Goal: Navigation & Orientation: Go to known website

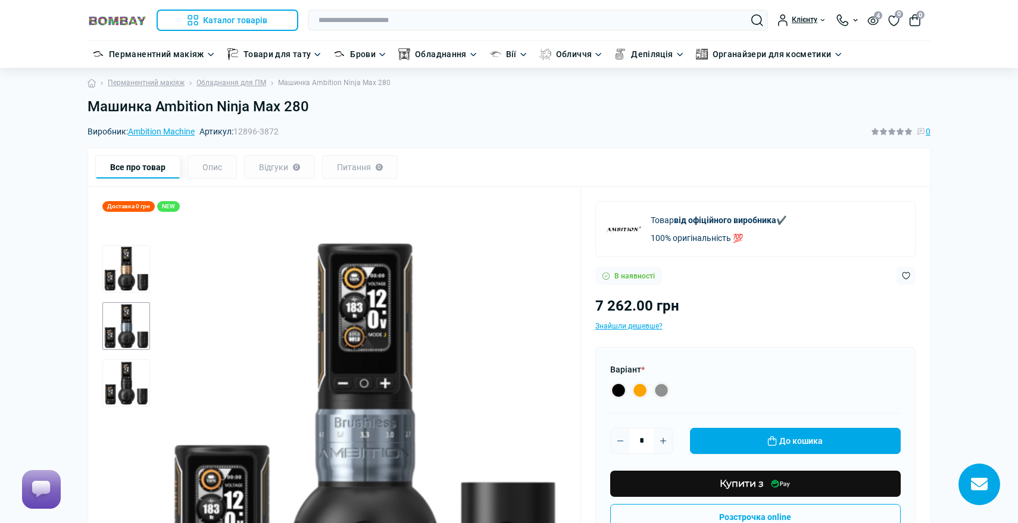
click at [127, 20] on img at bounding box center [117, 20] width 60 height 11
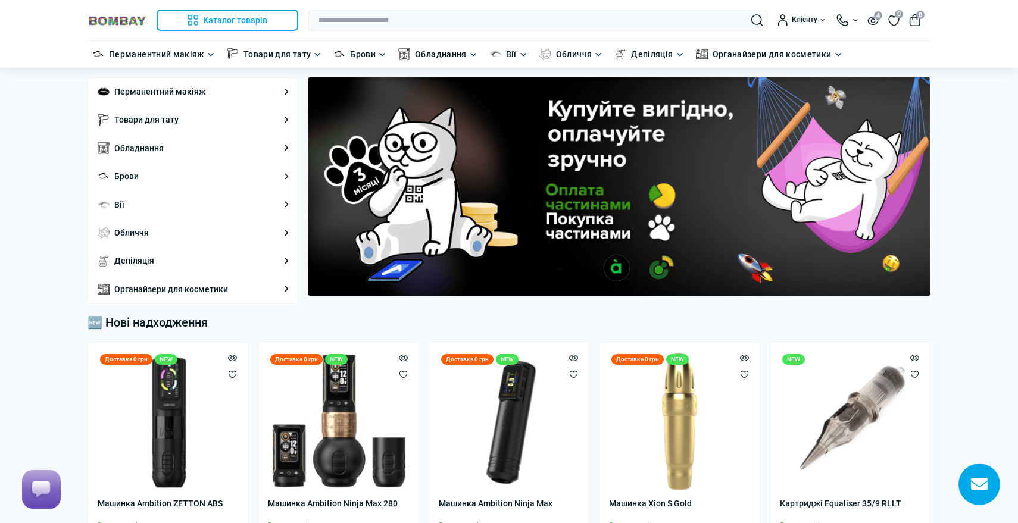
click at [118, 17] on img at bounding box center [117, 20] width 60 height 11
click at [215, 23] on button "Каталог товарів" at bounding box center [228, 20] width 142 height 21
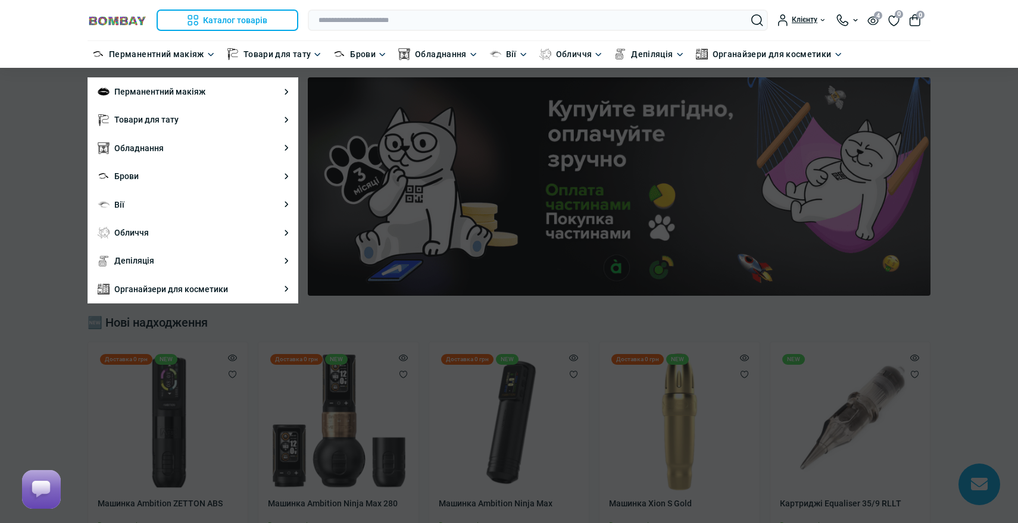
click at [115, 21] on img at bounding box center [117, 20] width 60 height 11
click at [705, 132] on div at bounding box center [509, 261] width 1018 height 523
